Goal: Transaction & Acquisition: Download file/media

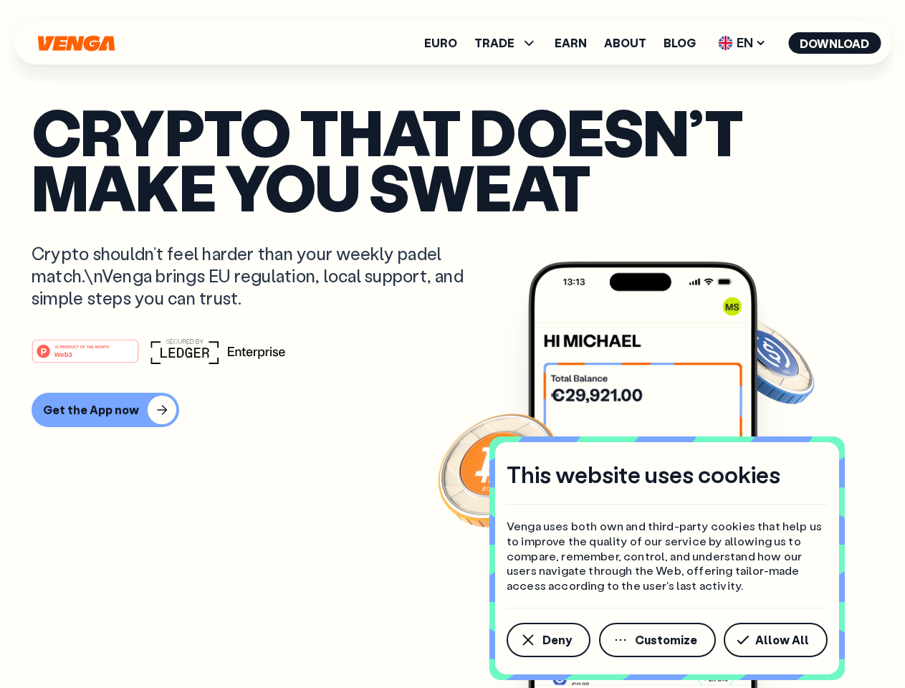
click at [452, 344] on div "#1 PRODUCT OF THE MONTH Web3" at bounding box center [452, 351] width 841 height 26
click at [547, 640] on span "Deny" at bounding box center [556, 639] width 29 height 11
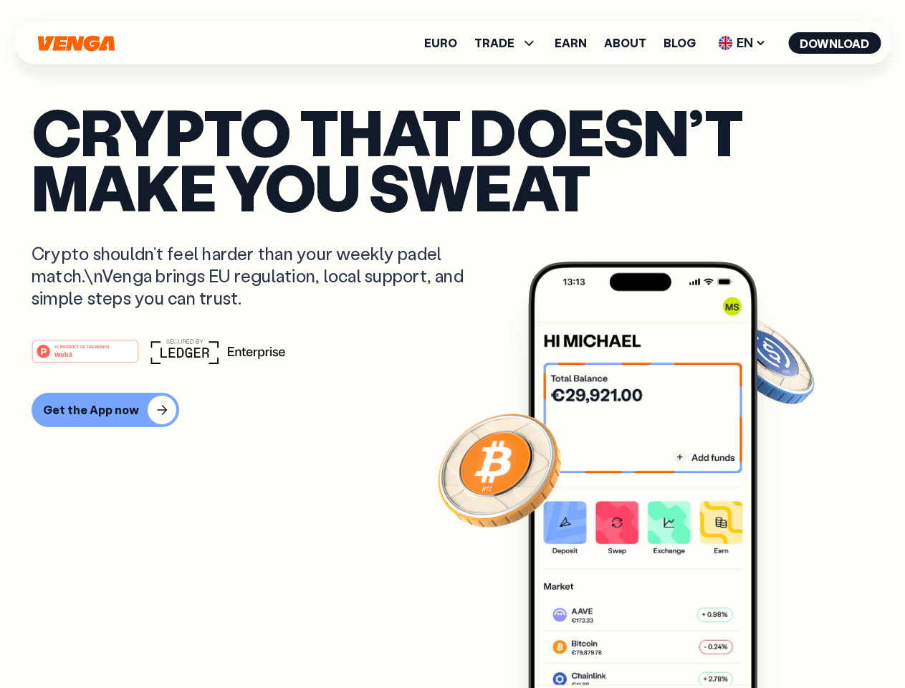
click at [658, 640] on img at bounding box center [642, 501] width 229 height 480
click at [778, 640] on article "Crypto that doesn’t make you sweat Crypto shouldn’t feel harder than your weekl…" at bounding box center [452, 372] width 841 height 537
click at [510, 43] on span "TRADE" at bounding box center [494, 42] width 40 height 11
click at [742, 43] on span "EN" at bounding box center [742, 43] width 58 height 23
click at [834, 43] on button "Download" at bounding box center [834, 42] width 92 height 21
